Goal: Answer question/provide support

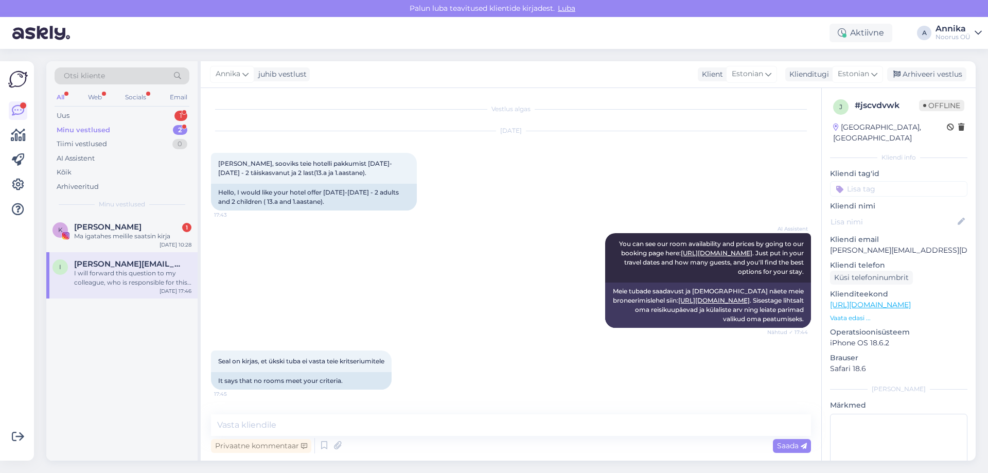
scroll to position [59, 0]
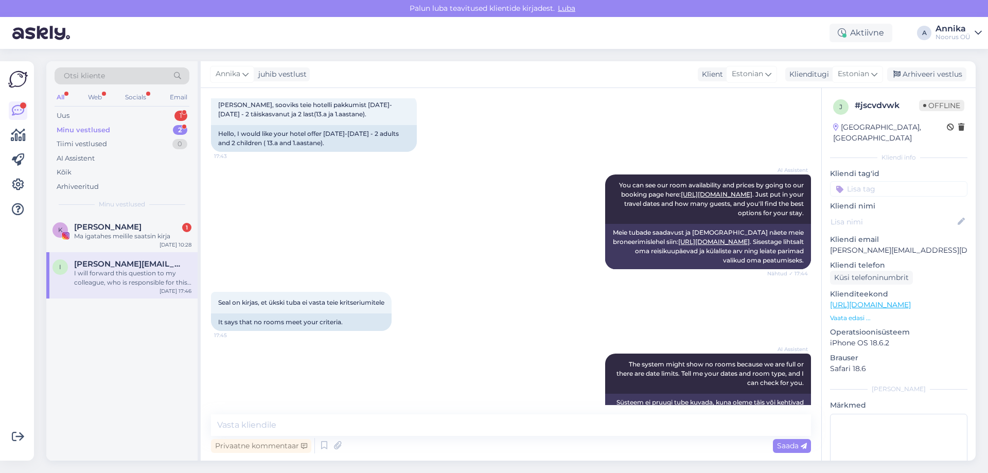
click at [118, 266] on span "[PERSON_NAME][EMAIL_ADDRESS][DOMAIN_NAME]" at bounding box center [127, 263] width 107 height 9
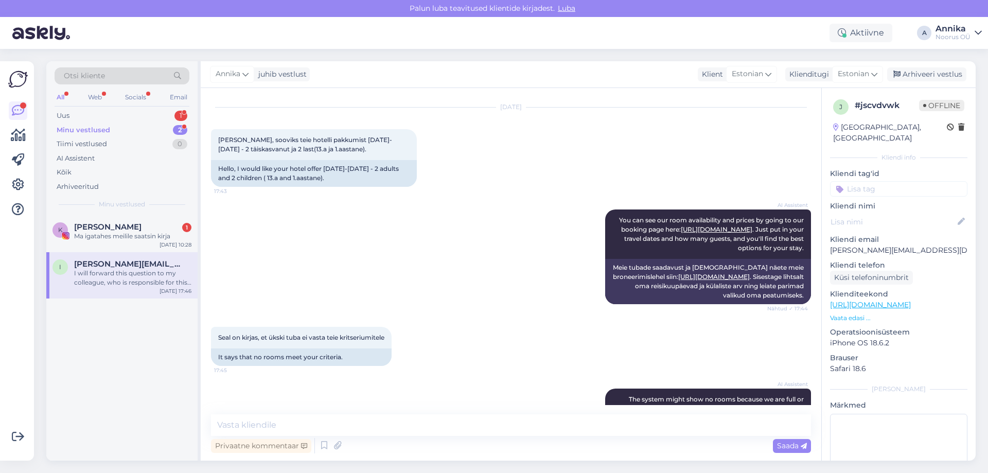
scroll to position [0, 0]
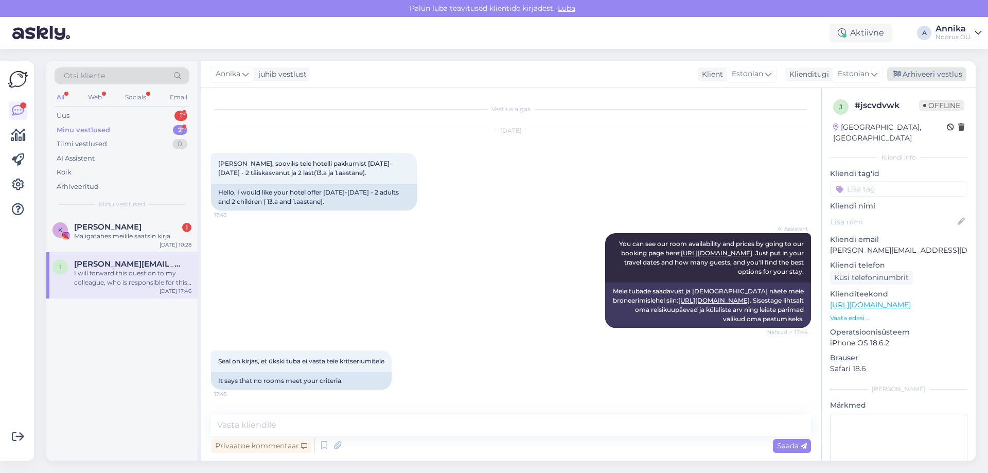
click at [929, 76] on div "Arhiveeri vestlus" at bounding box center [926, 74] width 79 height 14
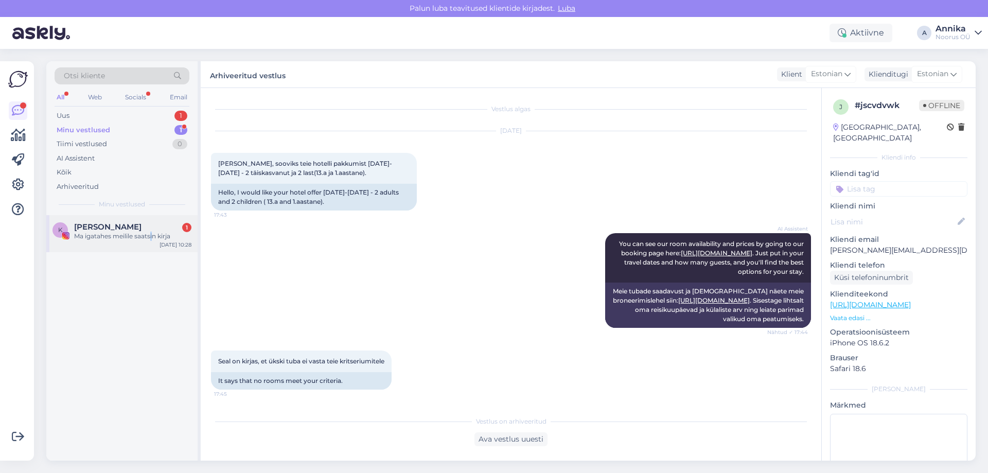
click at [153, 234] on div "Ma igatahes meilile saatsin kirja" at bounding box center [132, 236] width 117 height 9
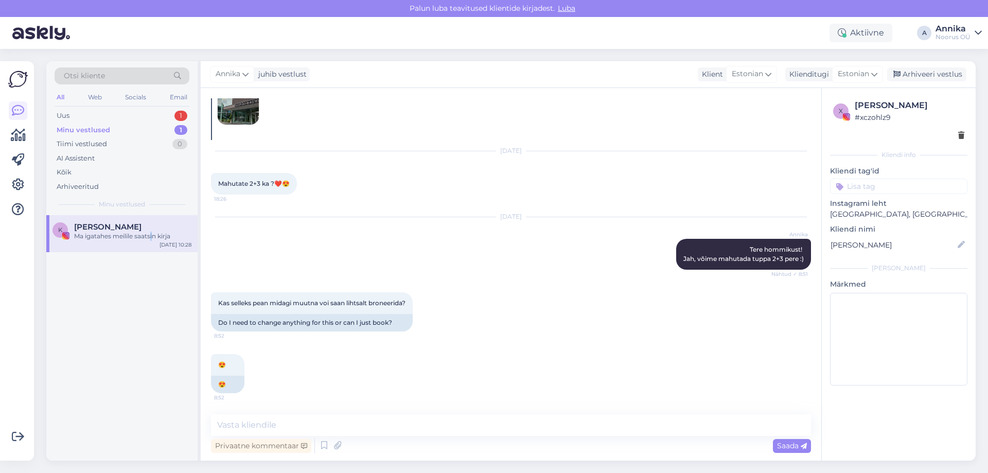
scroll to position [53, 0]
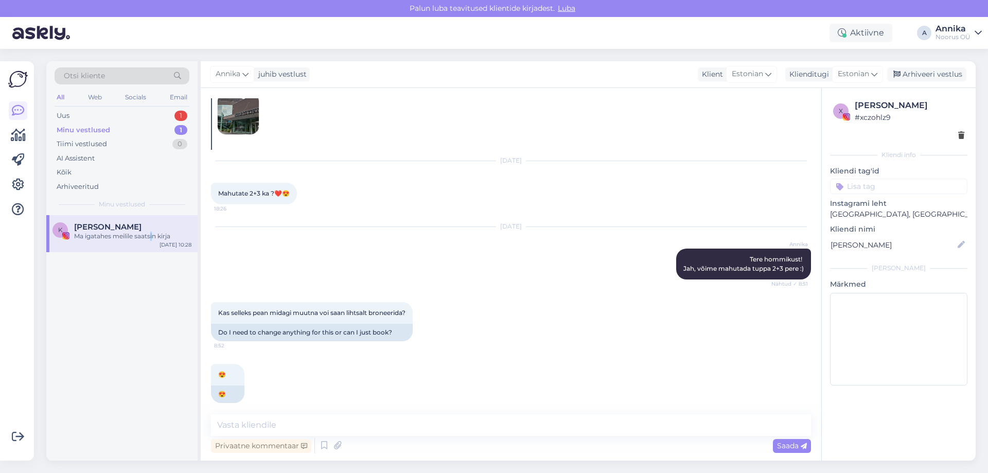
drag, startPoint x: 942, startPoint y: 69, endPoint x: 805, endPoint y: 84, distance: 138.2
click at [941, 68] on div "Arhiveeri vestlus" at bounding box center [926, 74] width 79 height 14
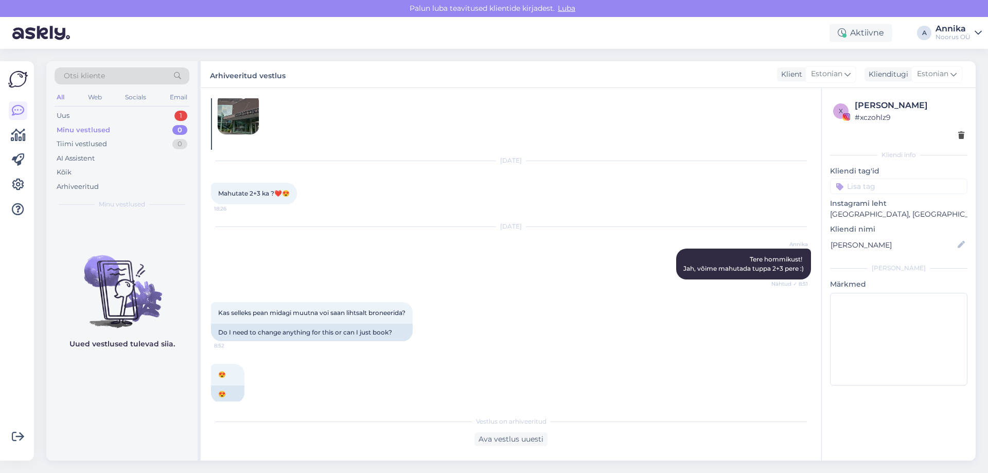
click at [125, 125] on div "Minu vestlused 0" at bounding box center [122, 130] width 135 height 14
drag, startPoint x: 119, startPoint y: 116, endPoint x: 115, endPoint y: 153, distance: 36.7
click at [119, 116] on div "Uus 1" at bounding box center [122, 116] width 135 height 14
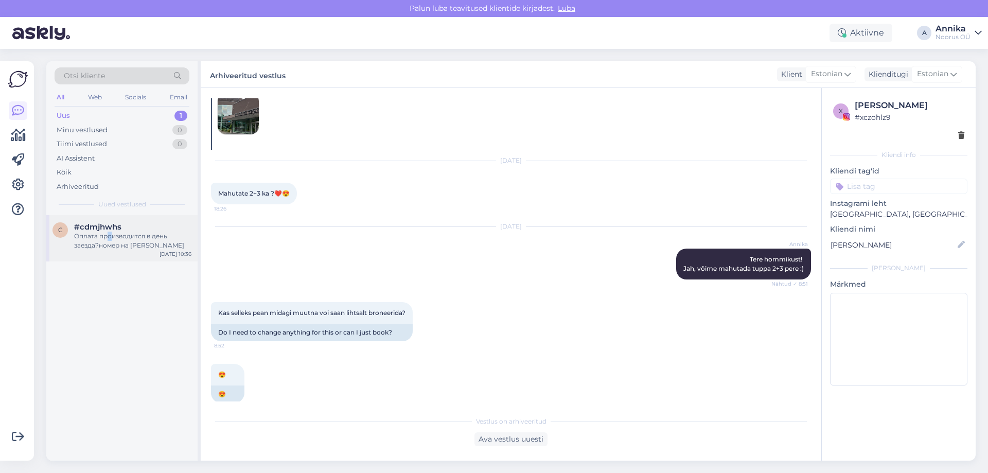
click at [110, 235] on div "Оплата производится в день заезда?номер на [PERSON_NAME]" at bounding box center [132, 241] width 117 height 19
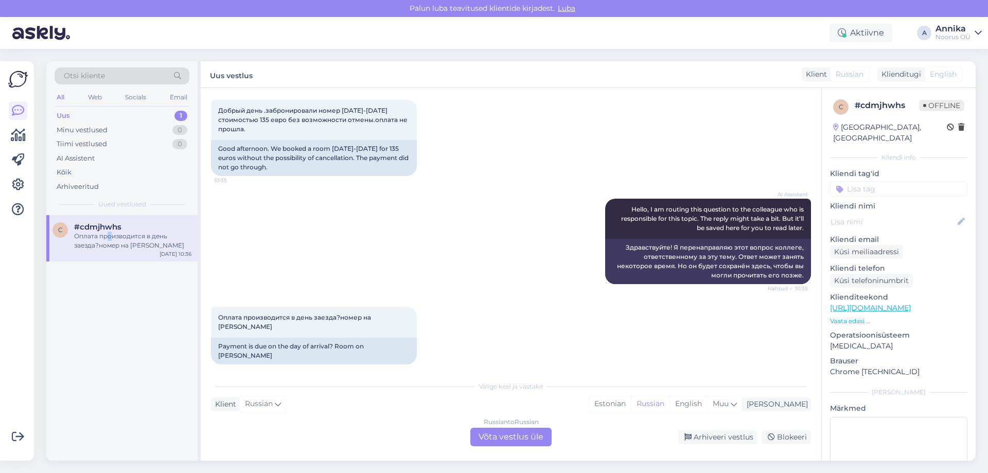
scroll to position [62, 0]
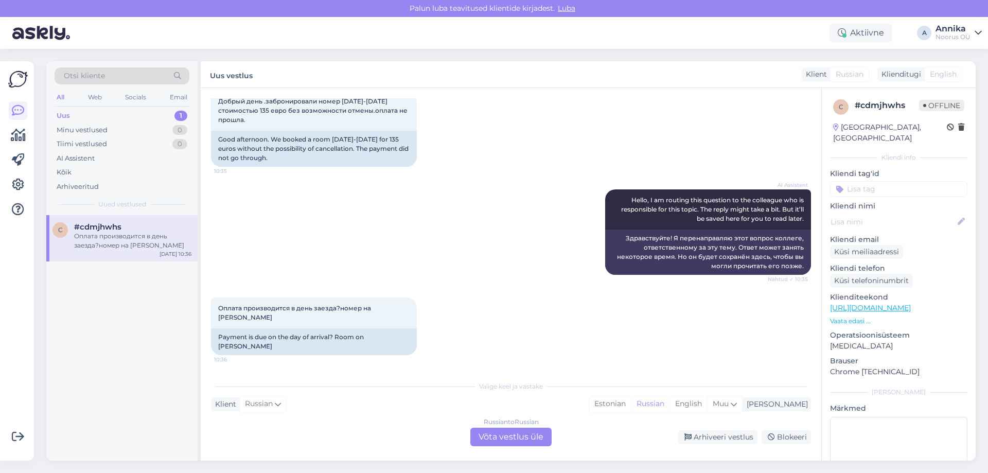
click at [503, 427] on div "Valige keel ja vastake Klient Russian Mina Estonian Russian English Muu Russian…" at bounding box center [511, 411] width 600 height 70
click at [489, 436] on div "Russian to Russian Võta vestlus üle" at bounding box center [510, 437] width 81 height 19
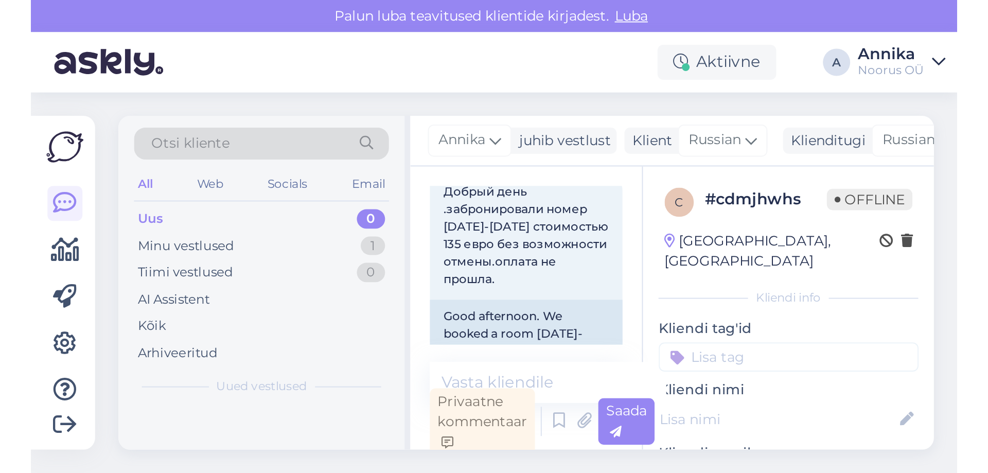
scroll to position [24, 0]
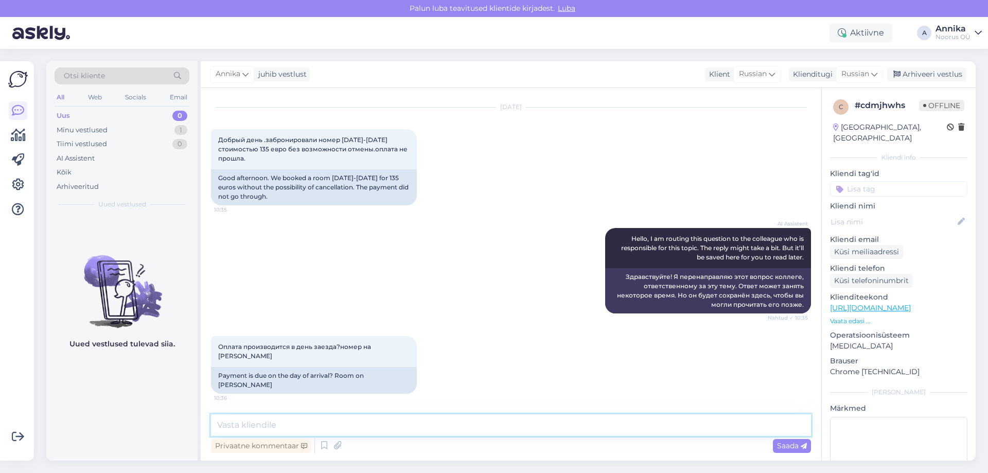
click at [362, 415] on textarea at bounding box center [511, 425] width 600 height 22
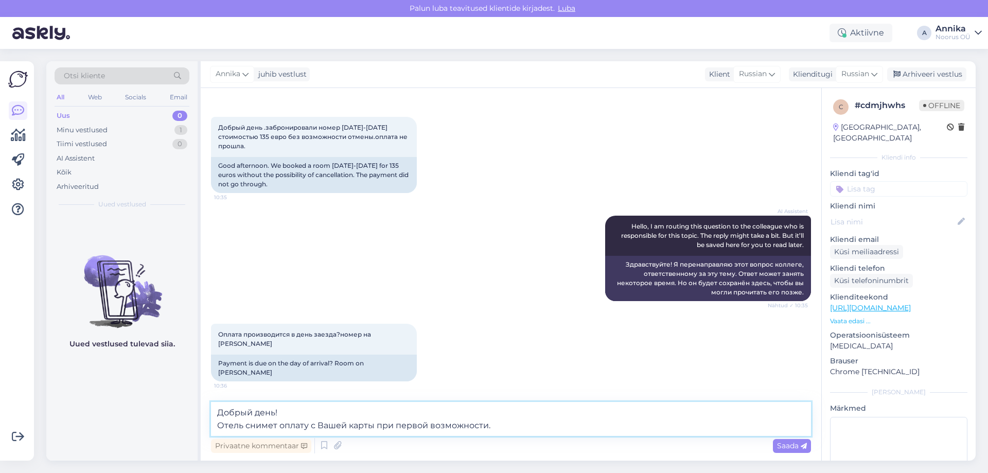
scroll to position [49, 0]
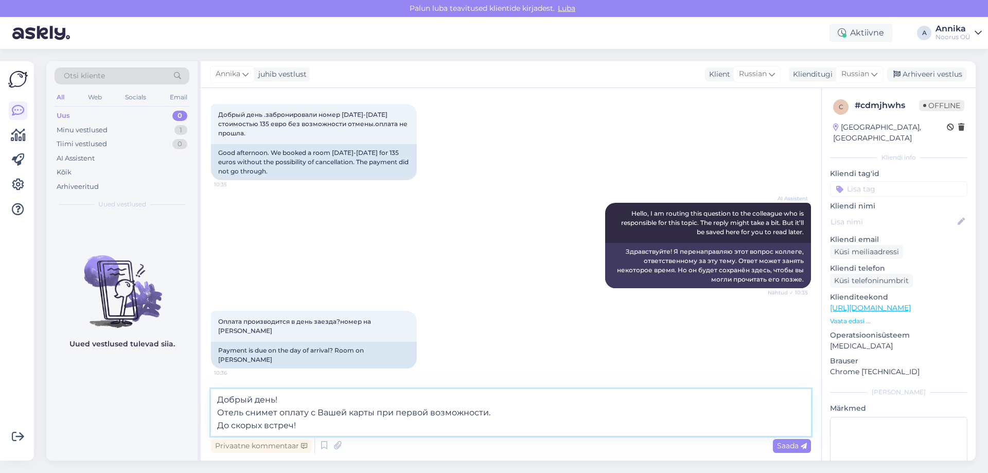
type textarea "Добрый день! Отель снимет оплату с Вашей карты при первой возможности. До скоры…"
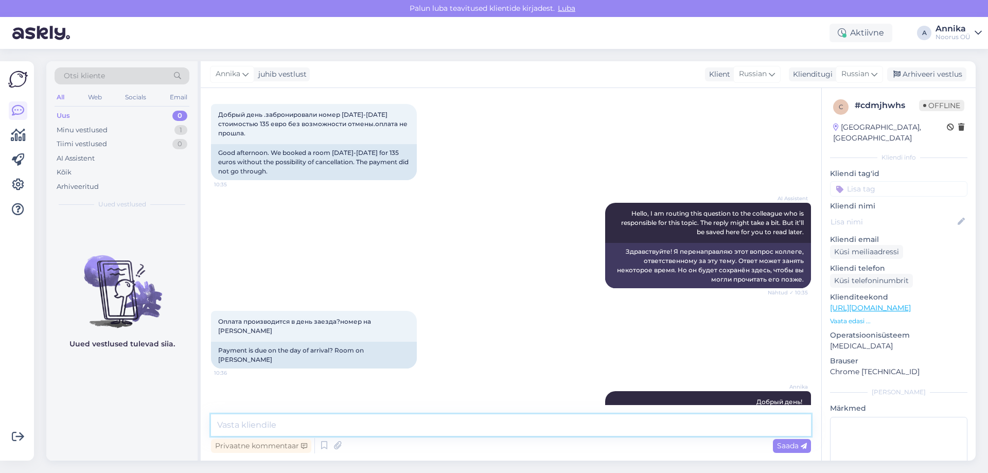
scroll to position [96, 0]
